Goal: Transaction & Acquisition: Purchase product/service

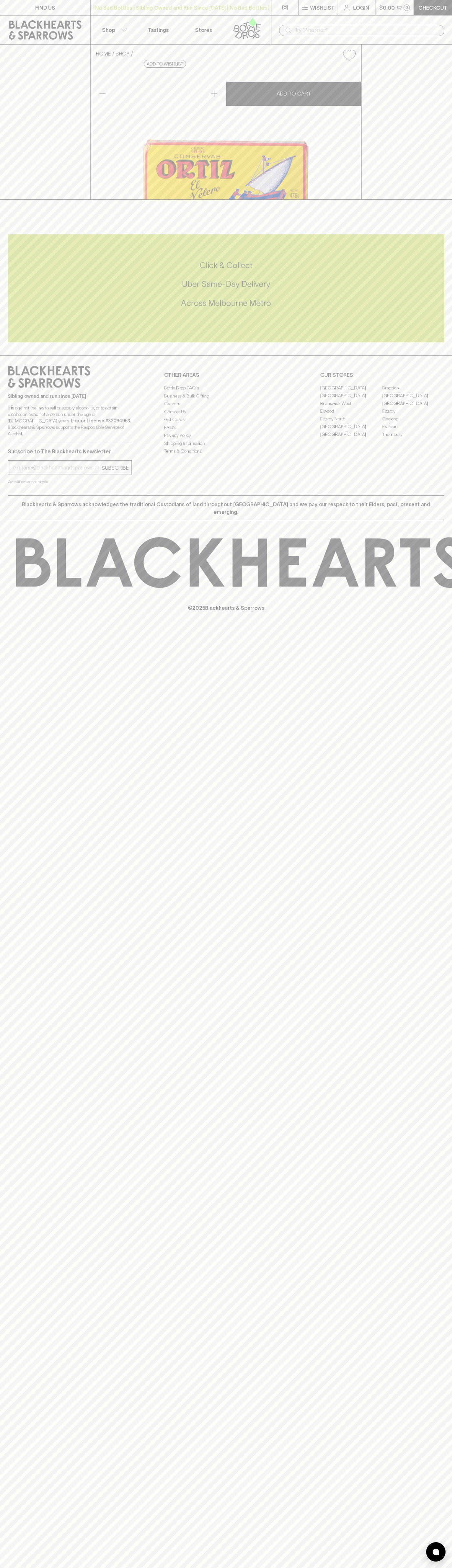
click at [403, 13] on button "$0.00 0" at bounding box center [394, 7] width 38 height 15
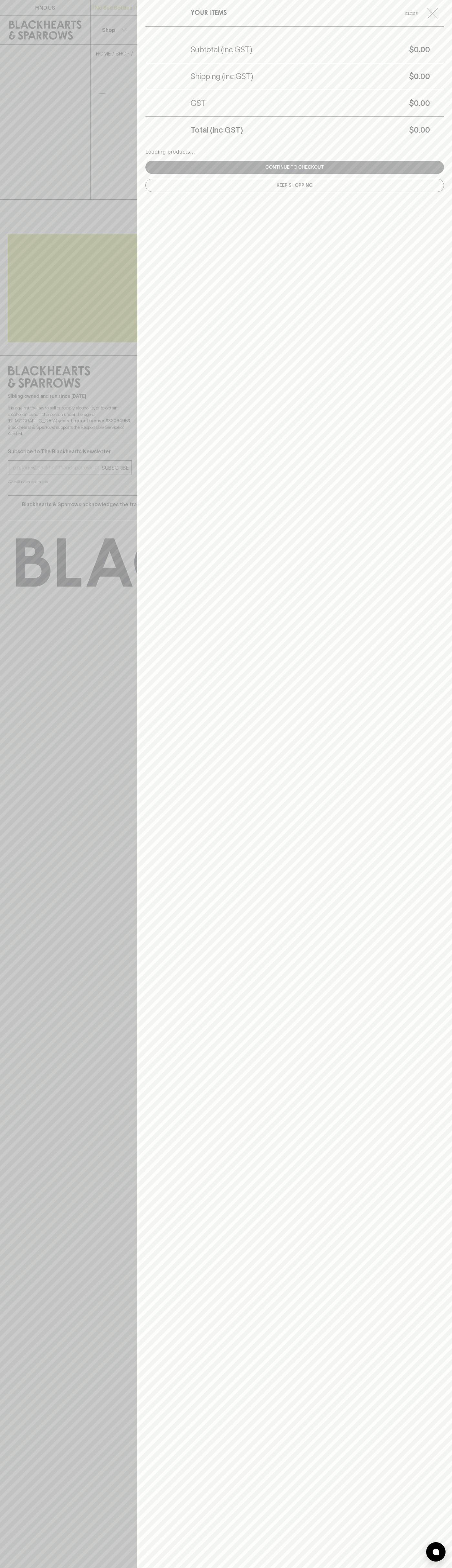
click at [434, 1297] on div "YOUR ITEMS Close Subtotal (inc GST) $0.00 Shipping (inc GST) $0.00 GST $0.00 To…" at bounding box center [294, 784] width 314 height 1568
click at [212, 1567] on html "FIND US | No Bad Bottles | Sibling Owned and Run Since 2006 | No Bad Bottles | …" at bounding box center [226, 784] width 452 height 1568
click at [24, 89] on div at bounding box center [226, 784] width 452 height 1568
